Goal: Task Accomplishment & Management: Manage account settings

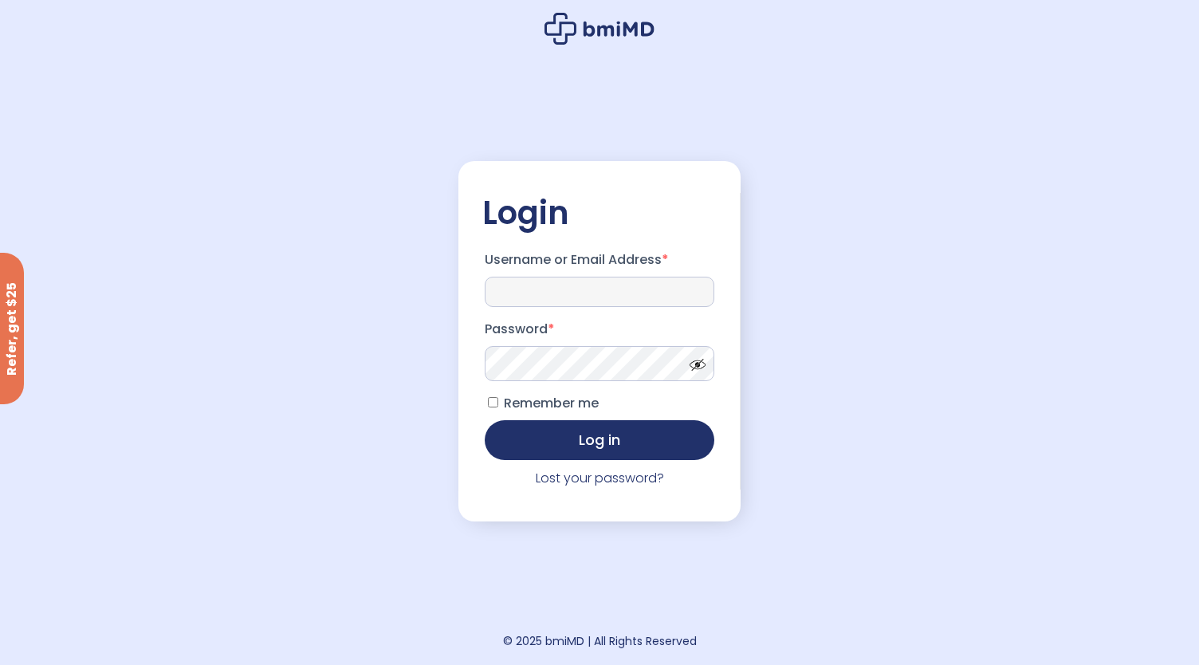
click at [611, 283] on input "Username or Email Address *" at bounding box center [600, 292] width 230 height 30
type input "**********"
click at [485, 420] on button "Log in" at bounding box center [600, 440] width 230 height 40
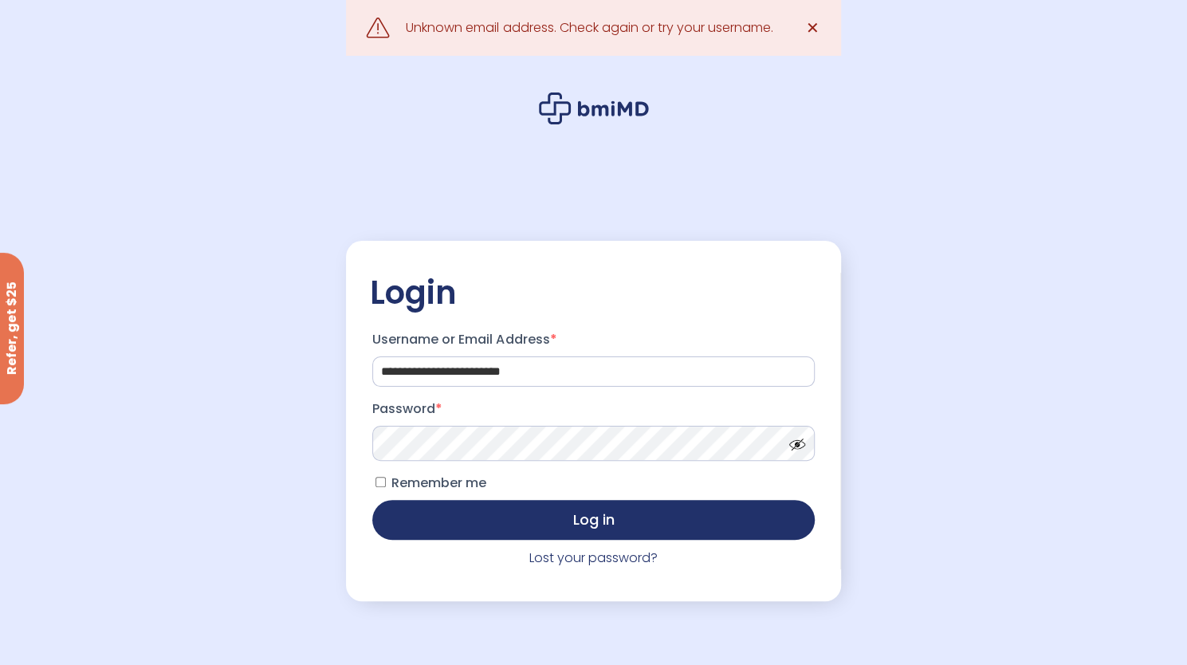
click at [601, 112] on icon at bounding box center [594, 108] width 110 height 32
